Goal: Task Accomplishment & Management: Manage account settings

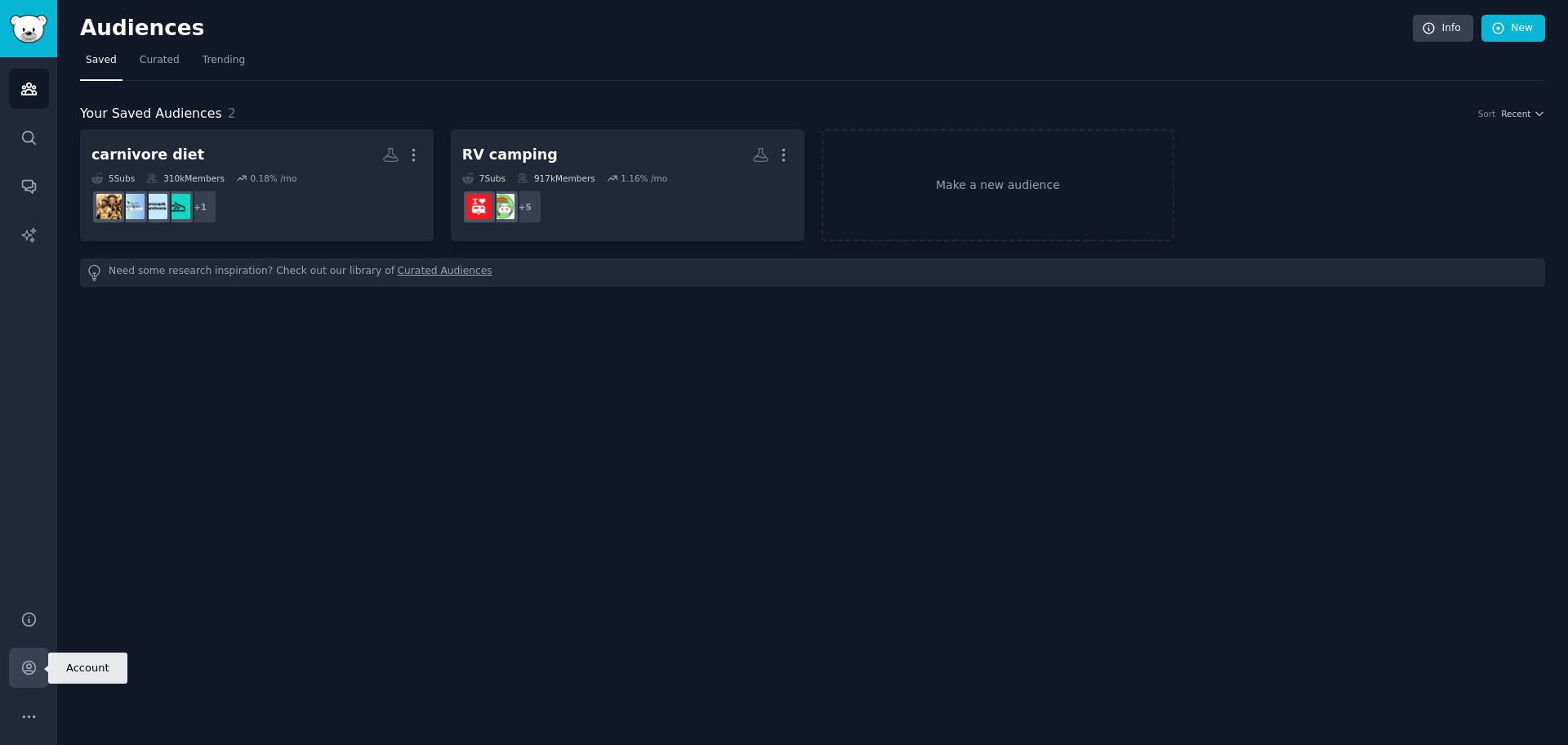
click at [22, 664] on icon "Sidebar" at bounding box center [29, 668] width 13 height 13
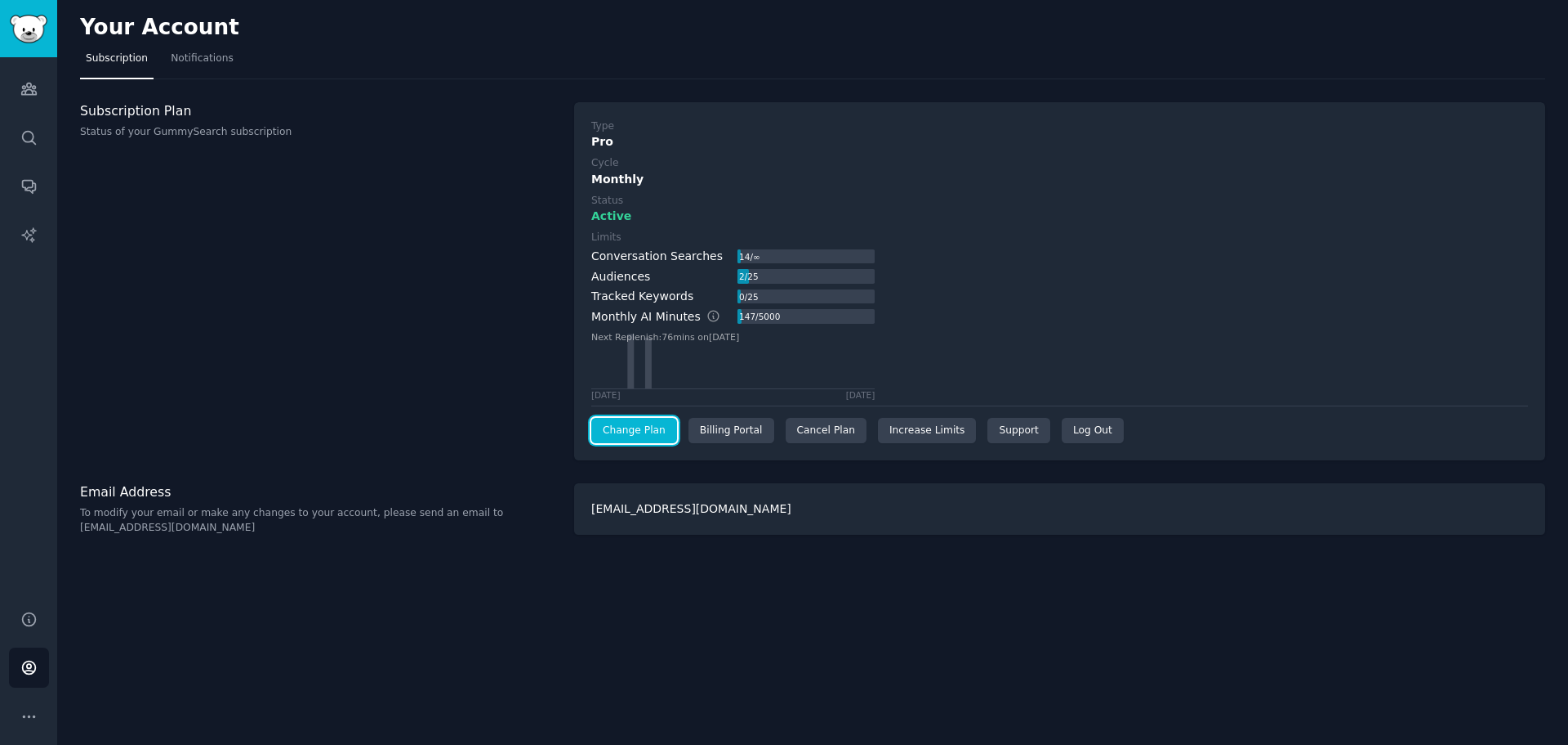
click at [630, 429] on link "Change Plan" at bounding box center [634, 430] width 86 height 26
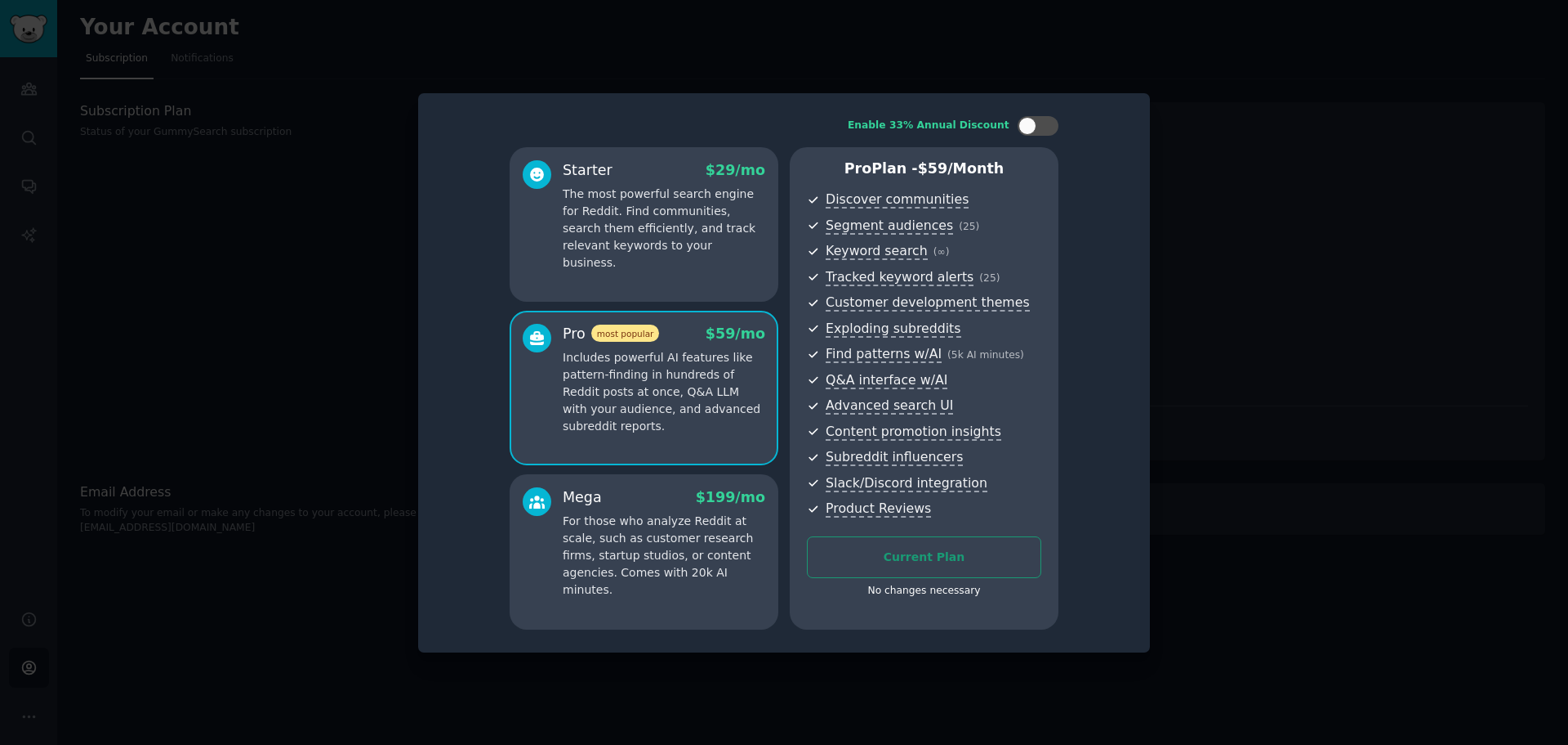
click at [1262, 353] on div at bounding box center [784, 372] width 1568 height 745
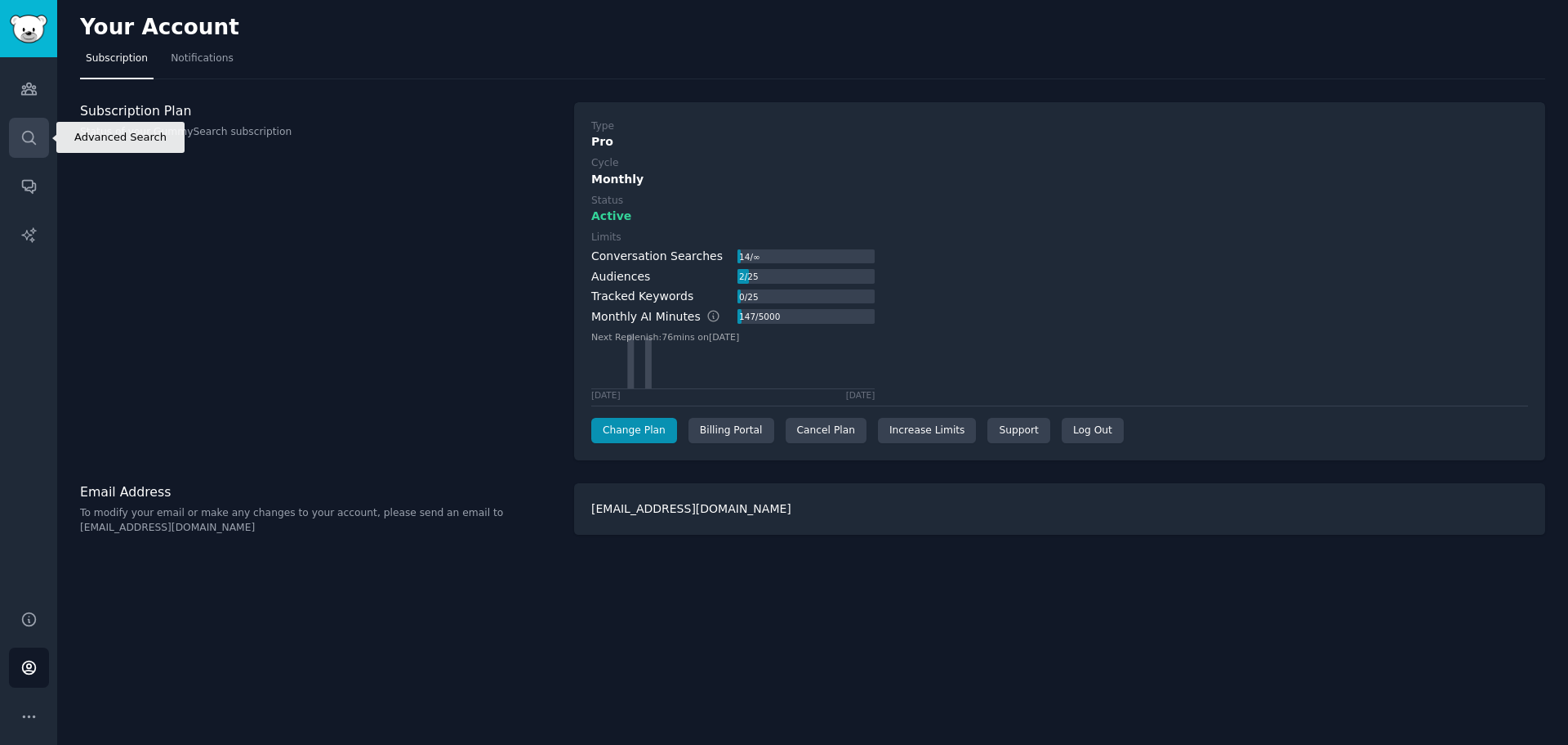
click at [28, 137] on icon "Sidebar" at bounding box center [29, 138] width 17 height 17
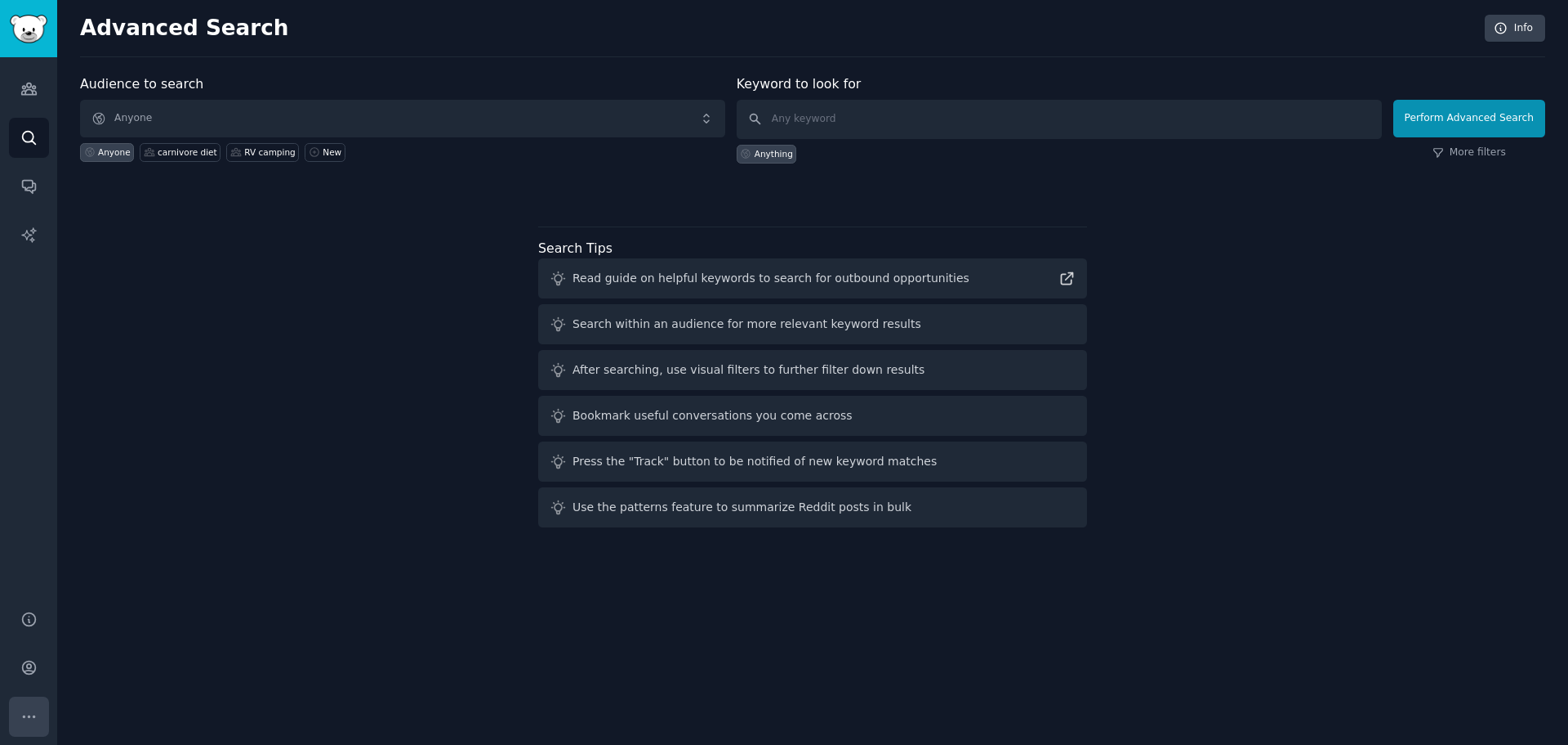
click at [22, 716] on icon "Sidebar" at bounding box center [29, 716] width 17 height 17
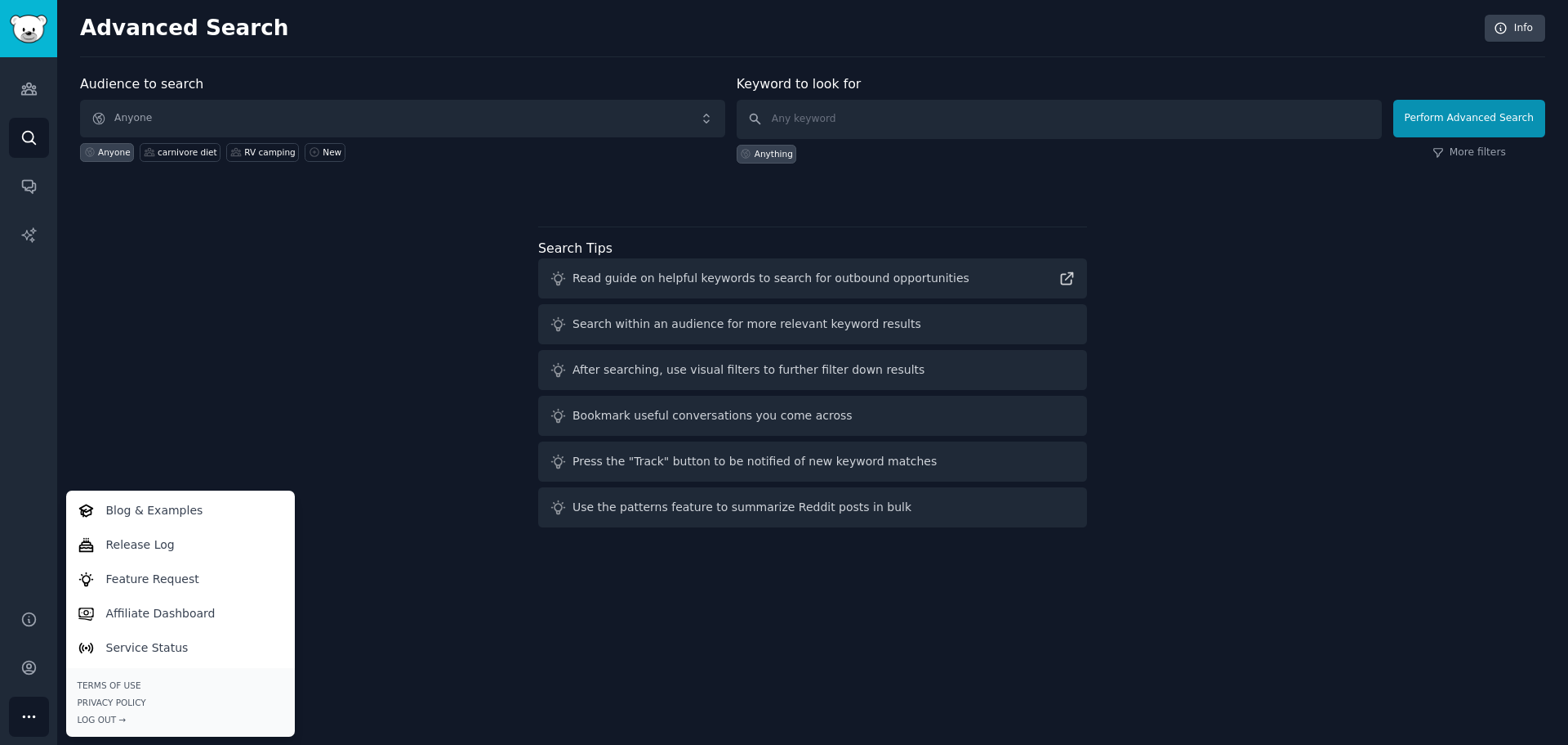
click at [376, 654] on div "Advanced Search Info Audience to search Anyone Anyone carnivore diet RV camping…" at bounding box center [812, 372] width 1511 height 745
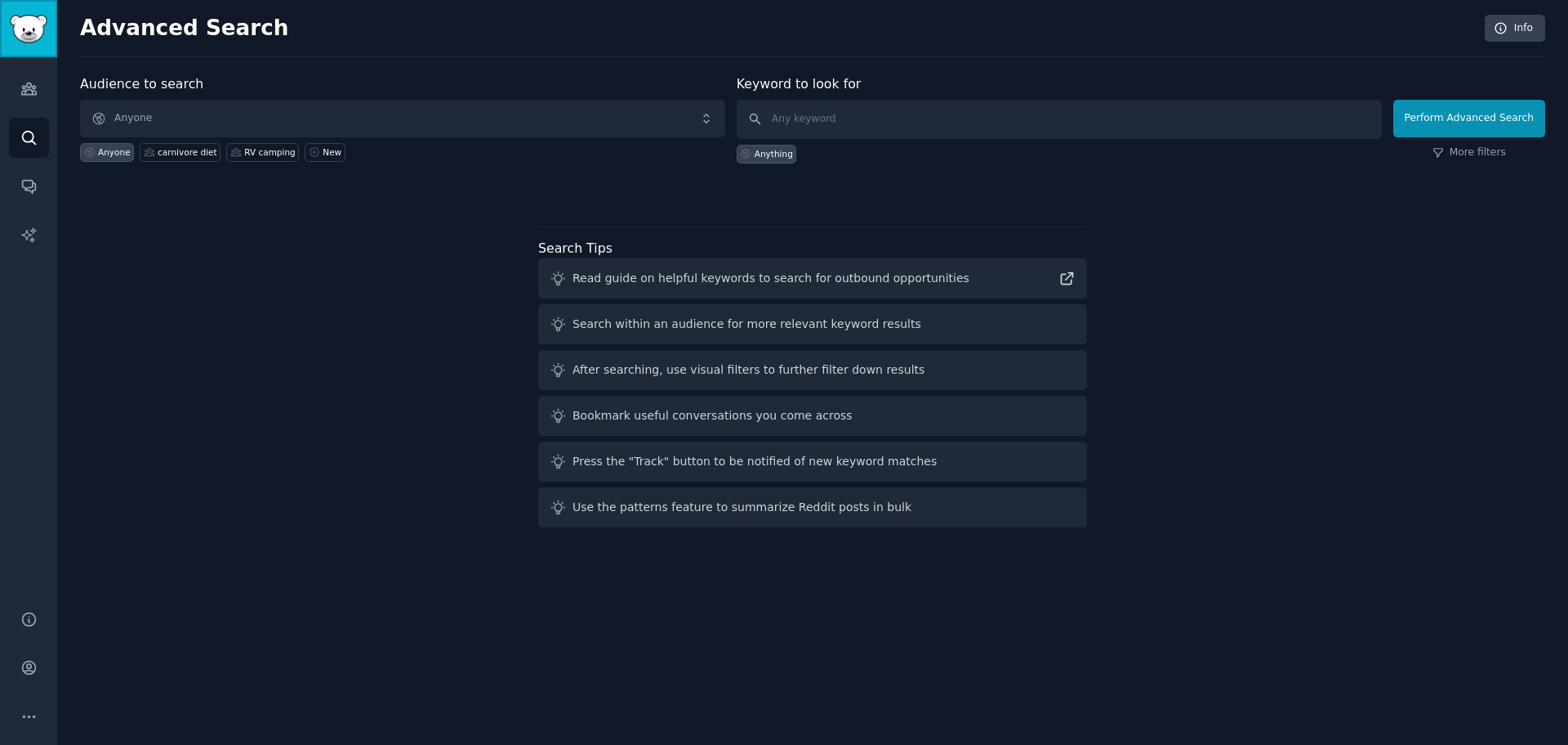
click at [31, 26] on img "Sidebar" at bounding box center [28, 29] width 38 height 29
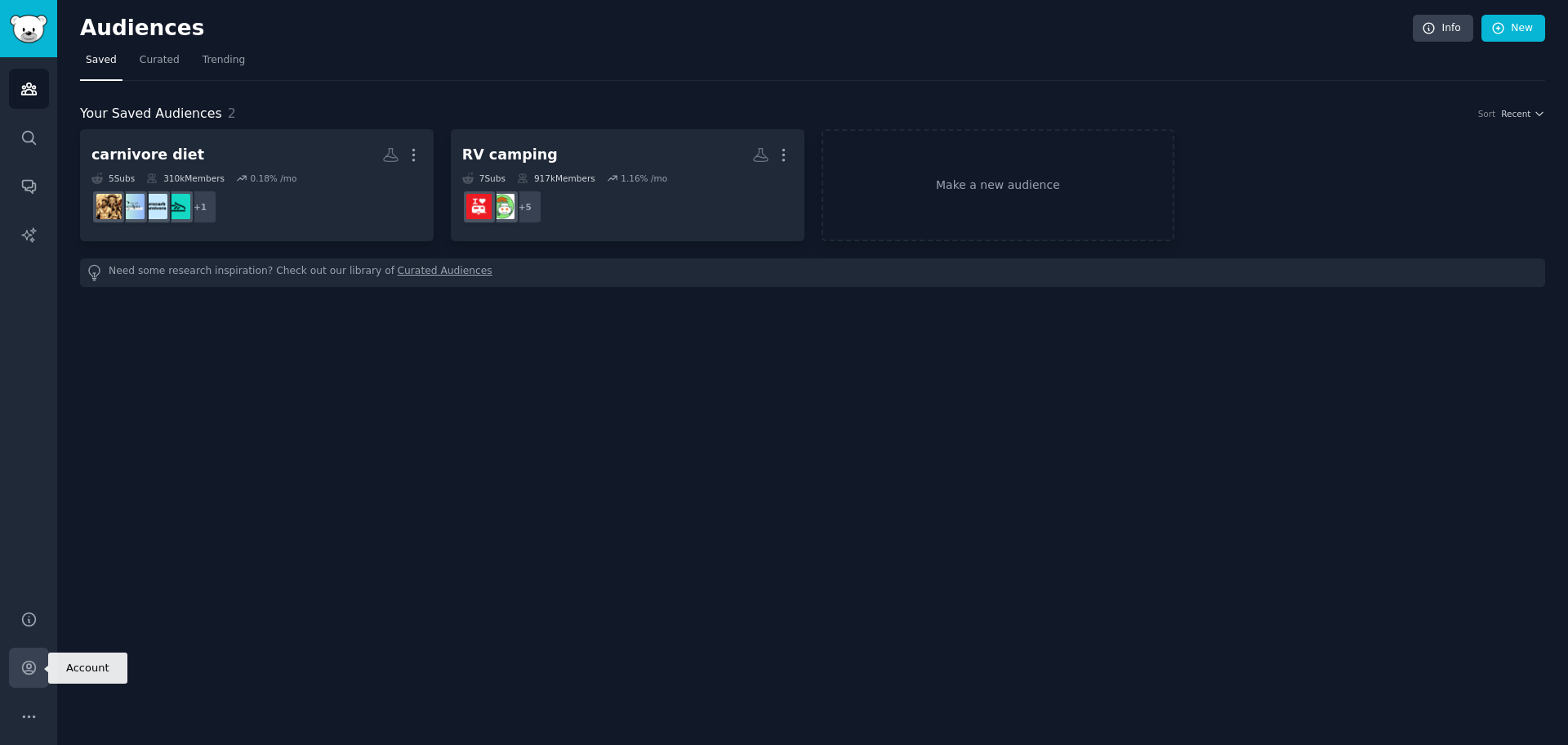
click at [28, 668] on icon "Sidebar" at bounding box center [29, 668] width 13 height 13
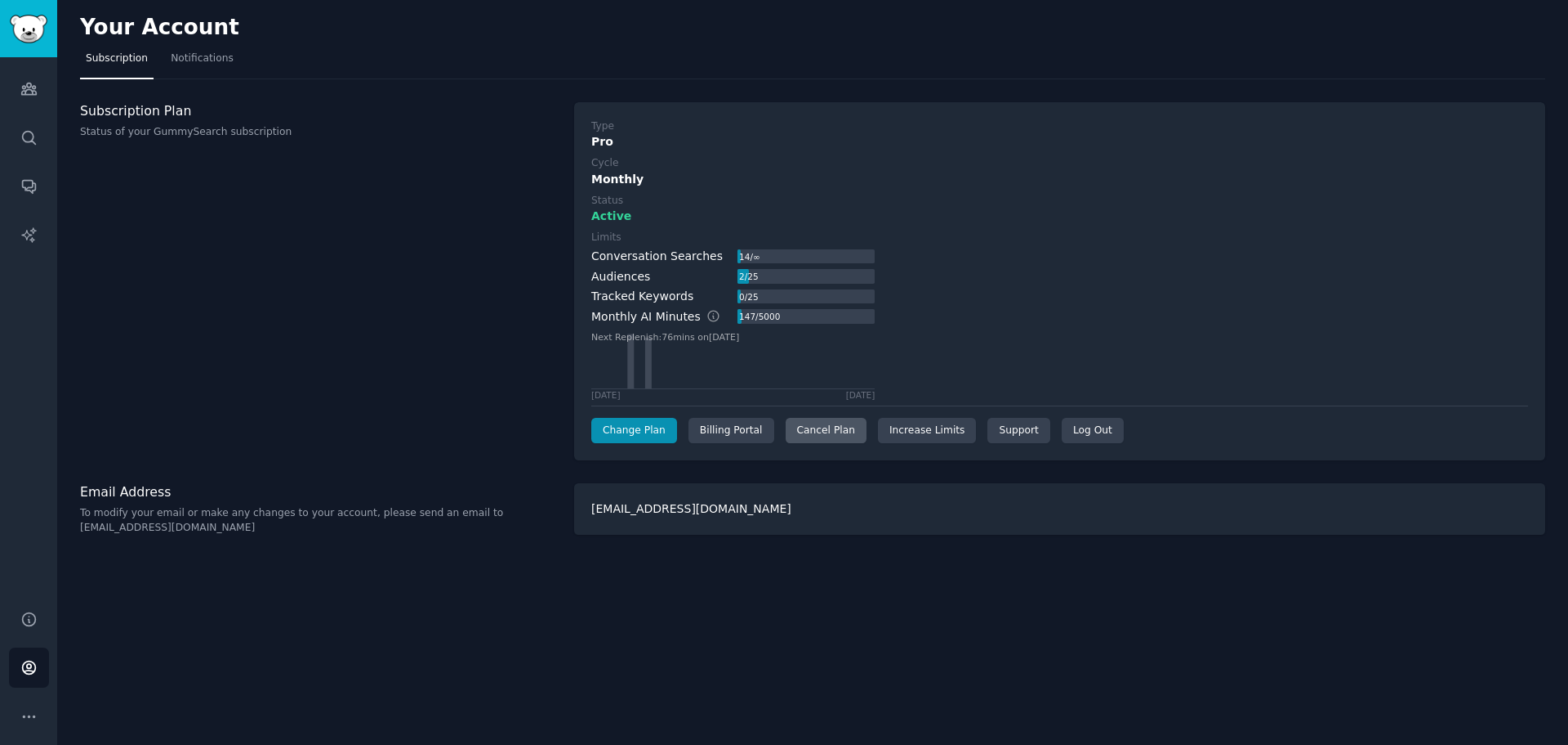
click at [803, 433] on div "Cancel Plan" at bounding box center [826, 430] width 81 height 26
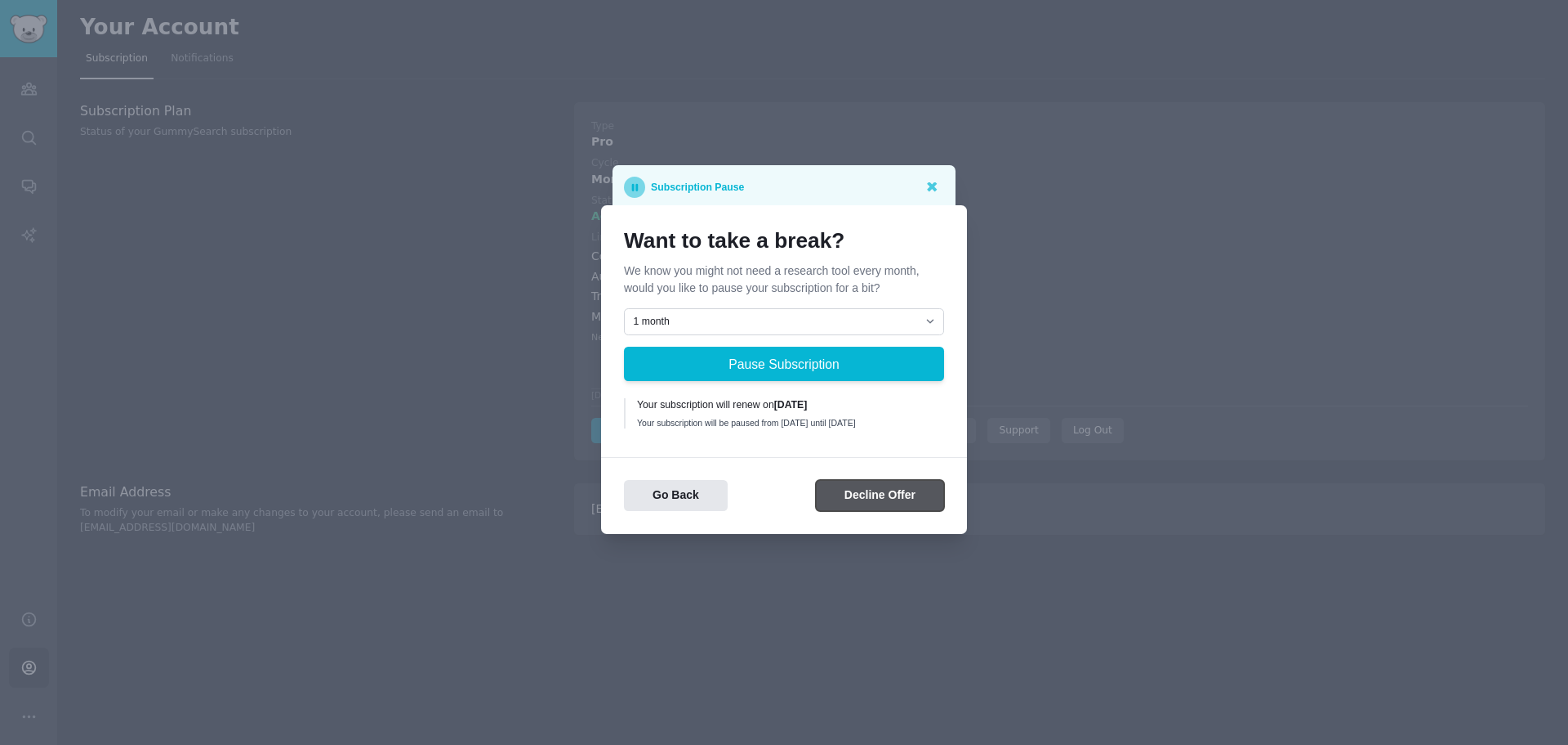
click at [883, 504] on button "Decline Offer" at bounding box center [879, 495] width 128 height 32
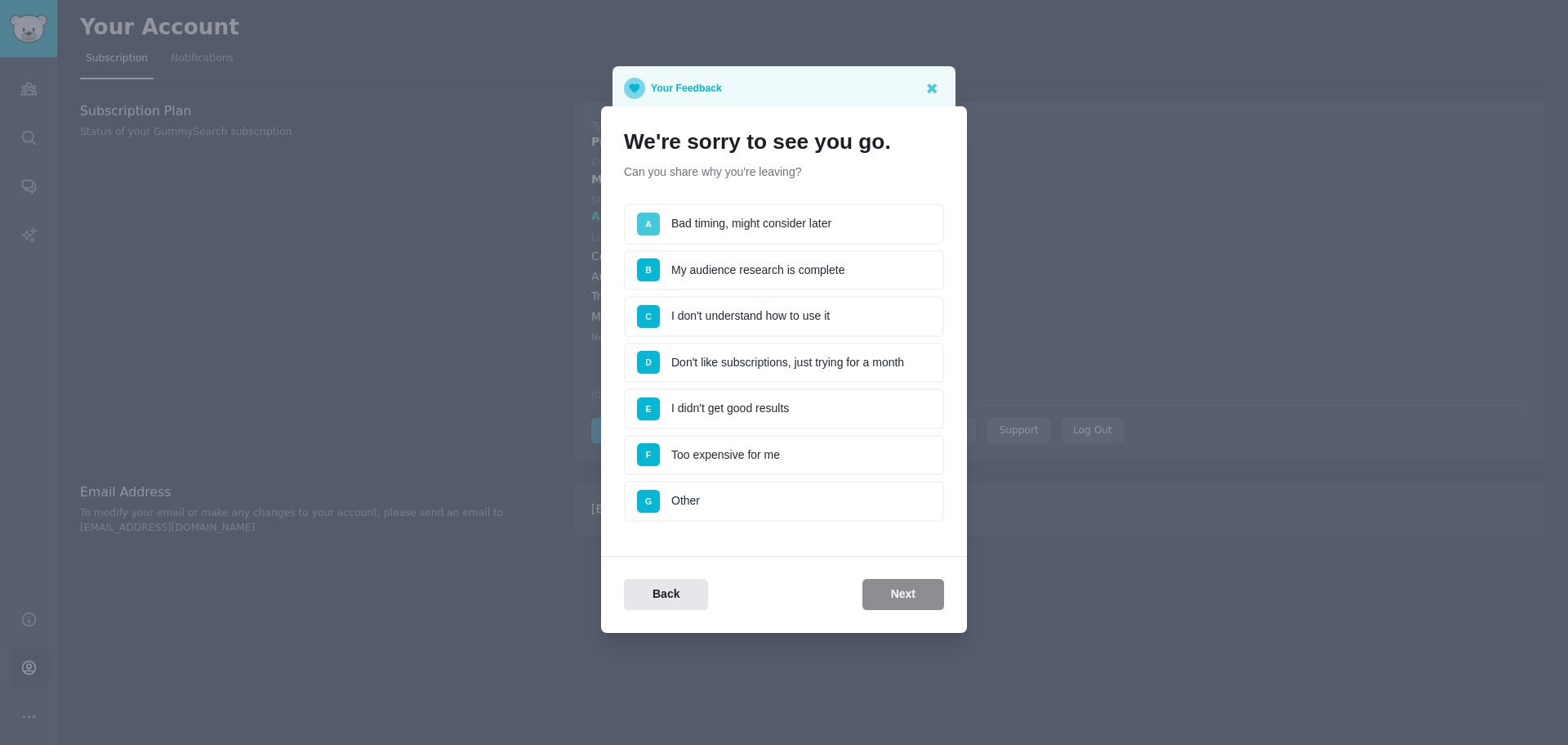
click at [649, 230] on span "A" at bounding box center [648, 224] width 23 height 23
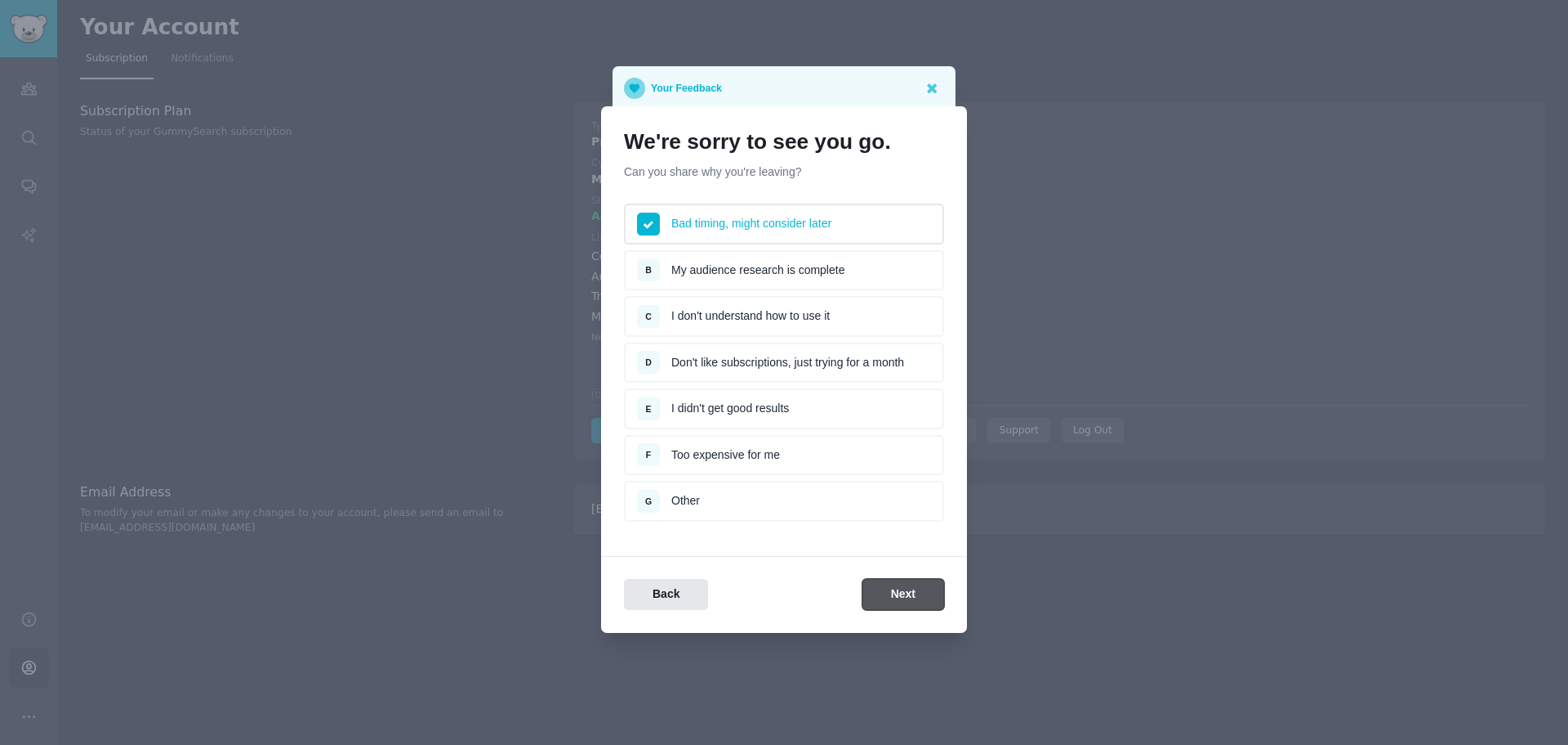
click at [897, 590] on button "Next" at bounding box center [903, 594] width 82 height 32
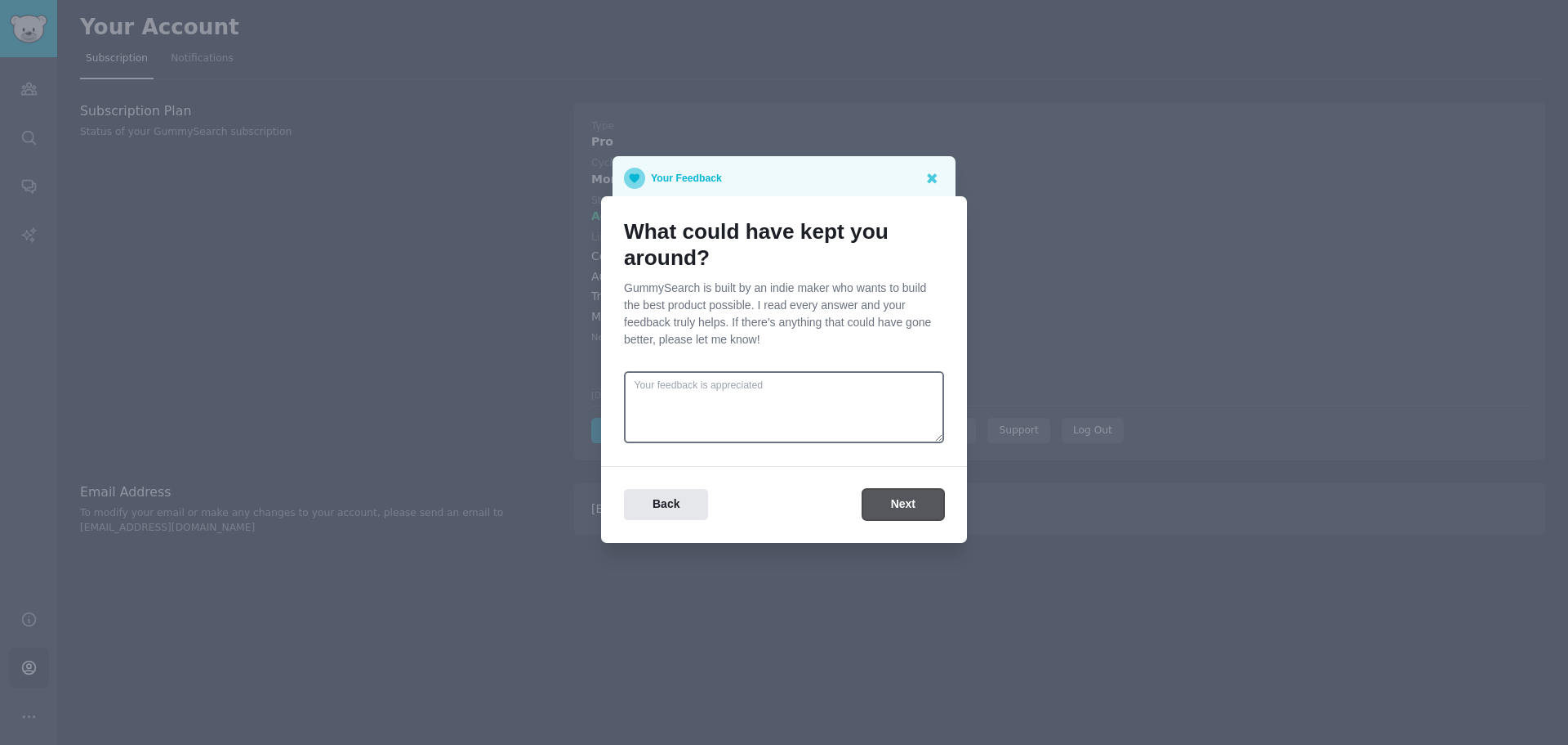
click at [906, 502] on button "Next" at bounding box center [903, 504] width 82 height 32
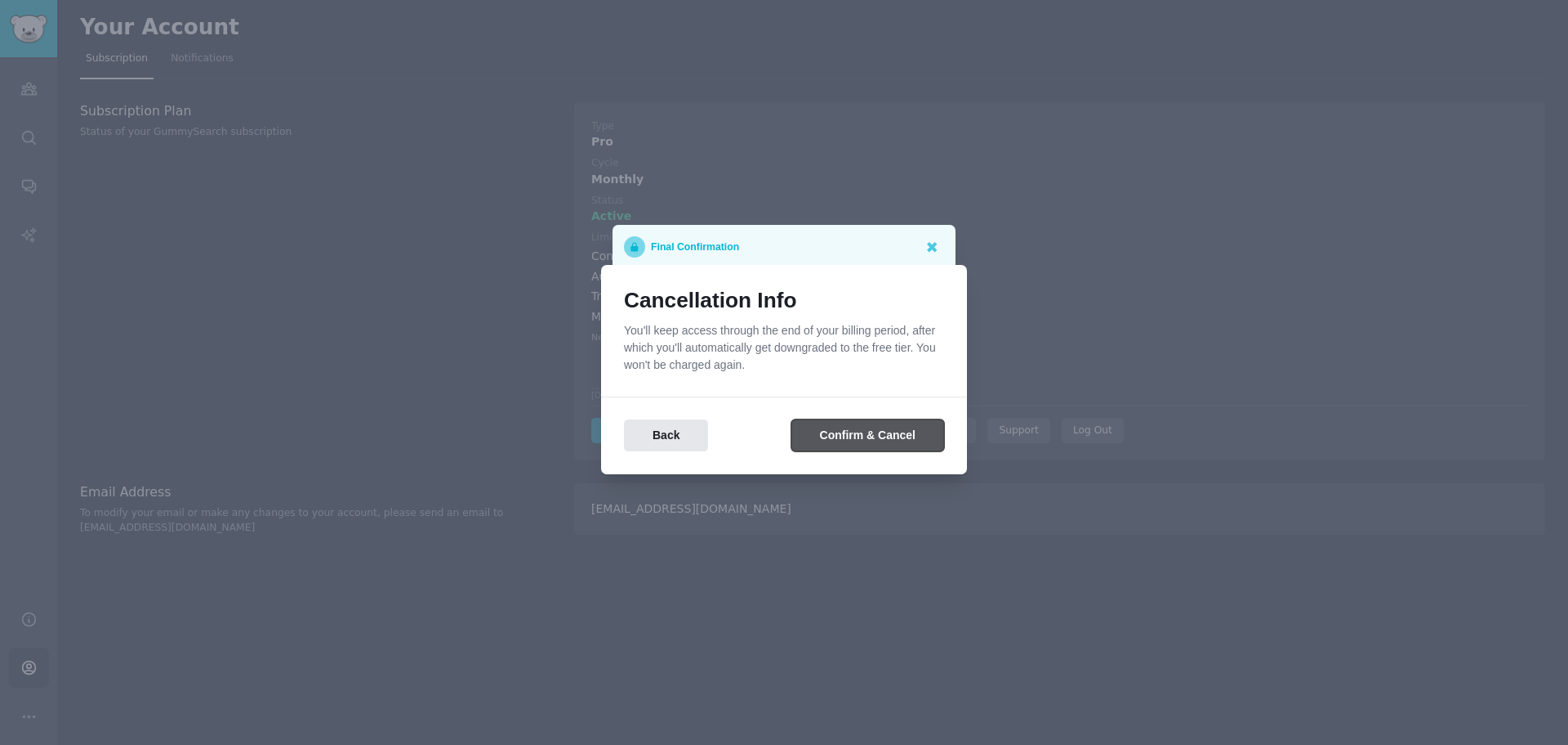
click at [846, 438] on button "Confirm & Cancel" at bounding box center [868, 435] width 153 height 32
